Goal: Obtain resource: Download file/media

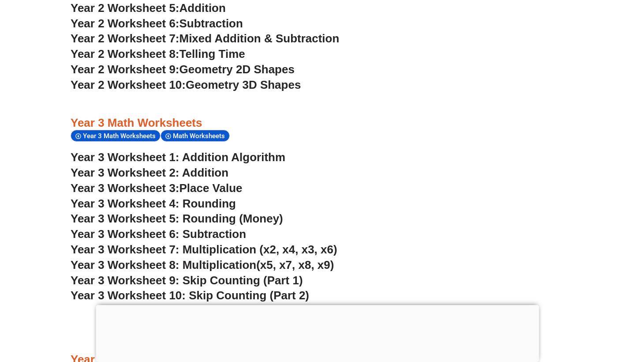
scroll to position [1186, 0]
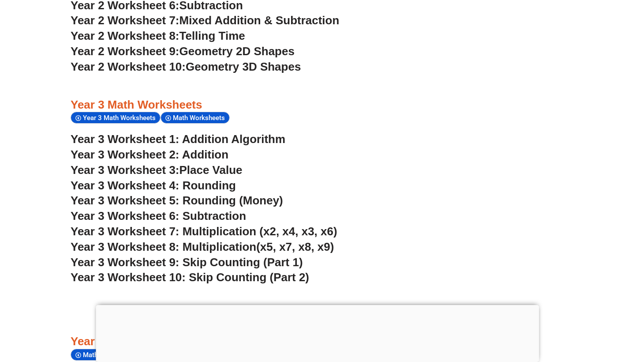
click at [224, 240] on span "Year 3 Worksheet 8: Multiplication" at bounding box center [164, 246] width 186 height 13
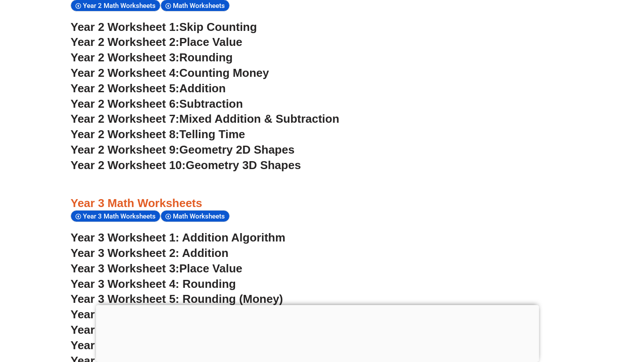
scroll to position [1085, 0]
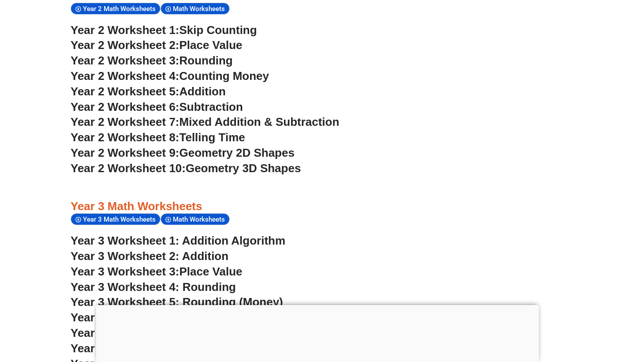
click at [237, 115] on span "Mixed Addition & Subtraction" at bounding box center [260, 121] width 160 height 13
click at [226, 234] on link "Year 3 Worksheet 1: Addition Algorithm" at bounding box center [178, 240] width 215 height 13
click at [229, 23] on span "Skip Counting" at bounding box center [219, 29] width 78 height 13
click at [221, 131] on span "Telling Time" at bounding box center [213, 137] width 66 height 13
click at [259, 162] on span "Geometry 3D Shapes" at bounding box center [243, 168] width 115 height 13
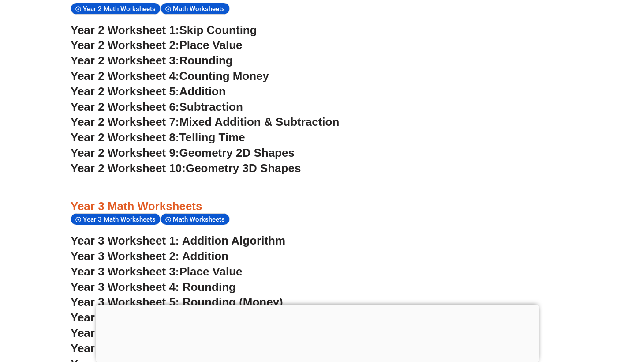
click at [235, 38] on span "Place Value" at bounding box center [211, 44] width 63 height 13
click at [214, 54] on span "Rounding" at bounding box center [206, 60] width 53 height 13
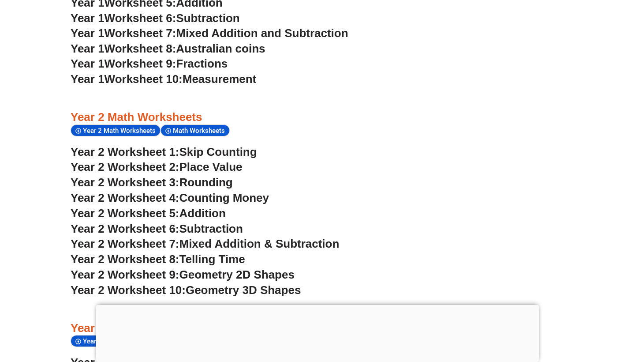
scroll to position [967, 0]
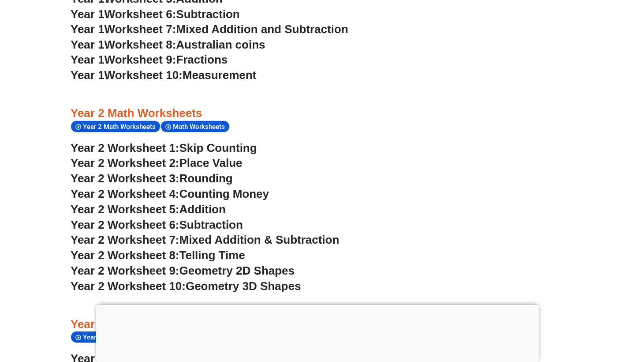
click at [226, 156] on span "Place Value" at bounding box center [211, 162] width 63 height 13
click at [210, 172] on span "Rounding" at bounding box center [206, 178] width 53 height 13
click at [216, 218] on span "Subtraction" at bounding box center [212, 224] width 64 height 13
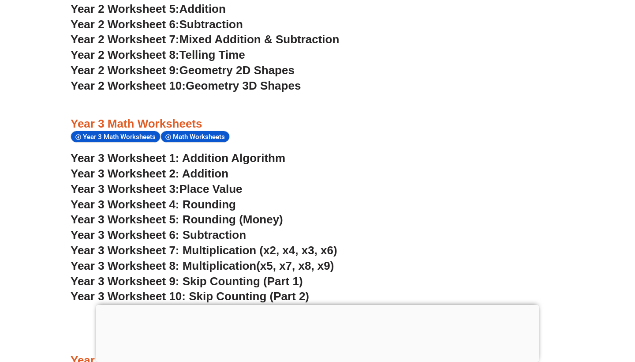
scroll to position [1172, 0]
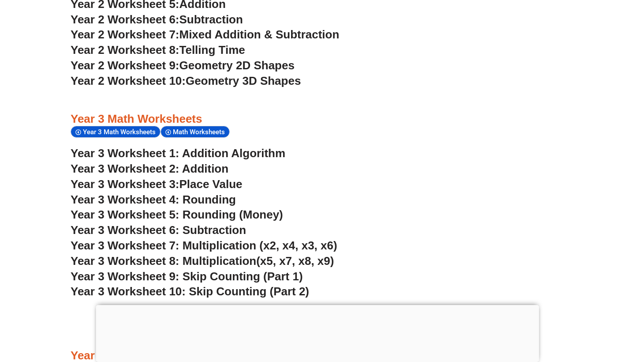
click at [235, 223] on span "Year 3 Worksheet 6: Subtraction" at bounding box center [159, 229] width 176 height 13
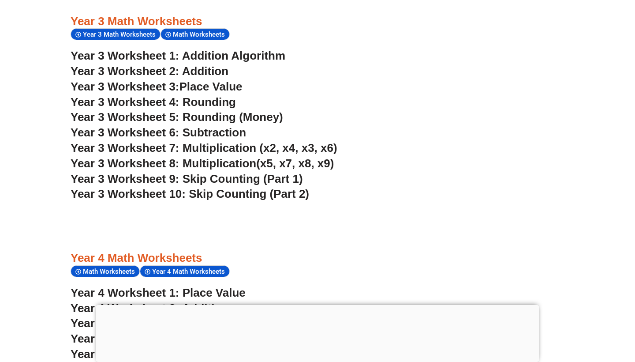
scroll to position [1271, 0]
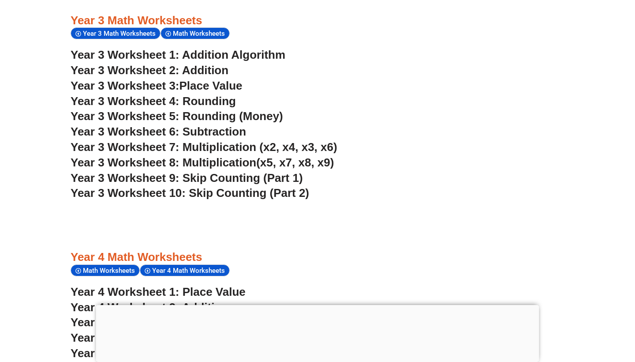
click at [227, 316] on span "Year 4 Worksheet 3: Subtraction" at bounding box center [159, 322] width 176 height 13
